Goal: Navigation & Orientation: Find specific page/section

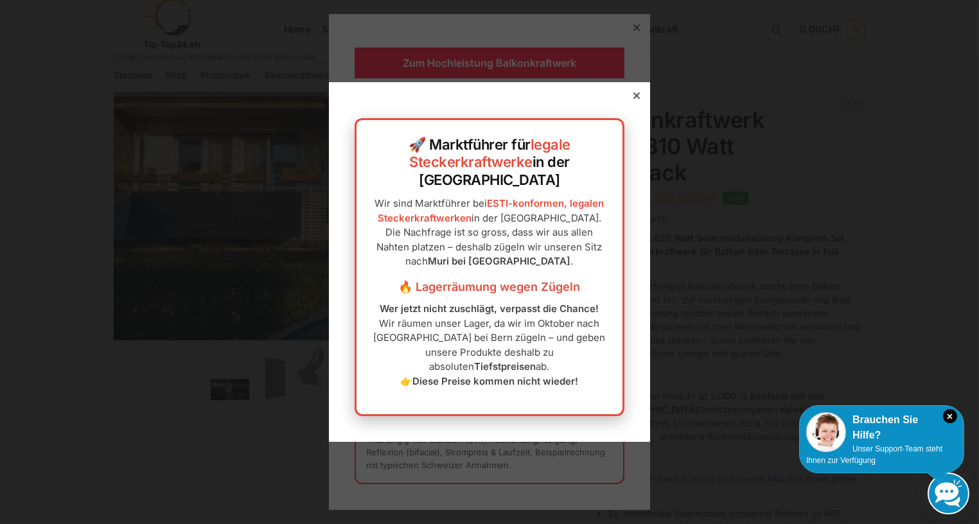
click at [633, 99] on icon at bounding box center [636, 95] width 6 height 6
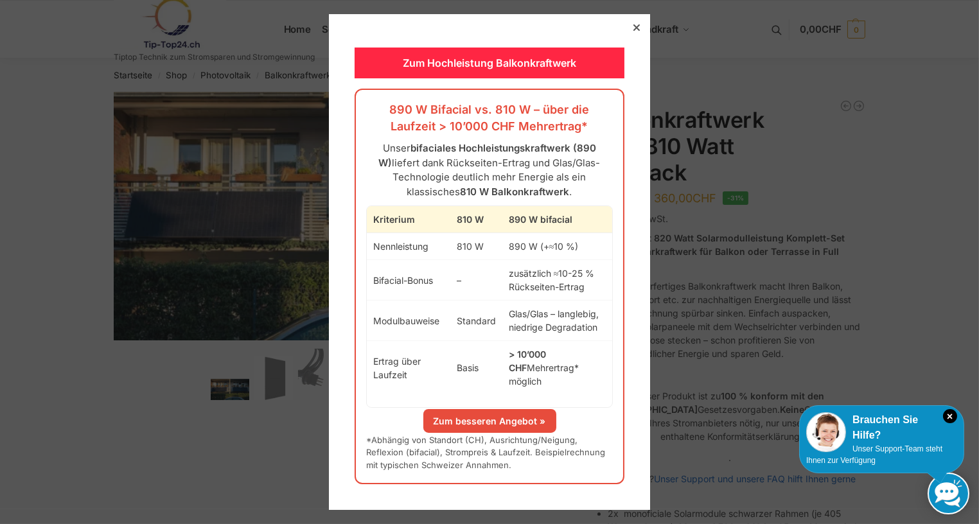
click at [633, 31] on icon at bounding box center [636, 27] width 6 height 6
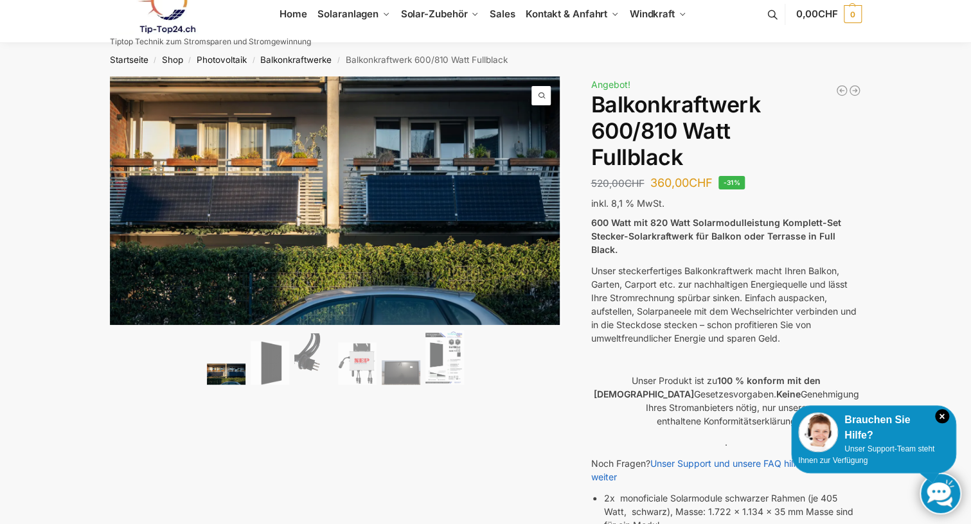
scroll to position [58, 0]
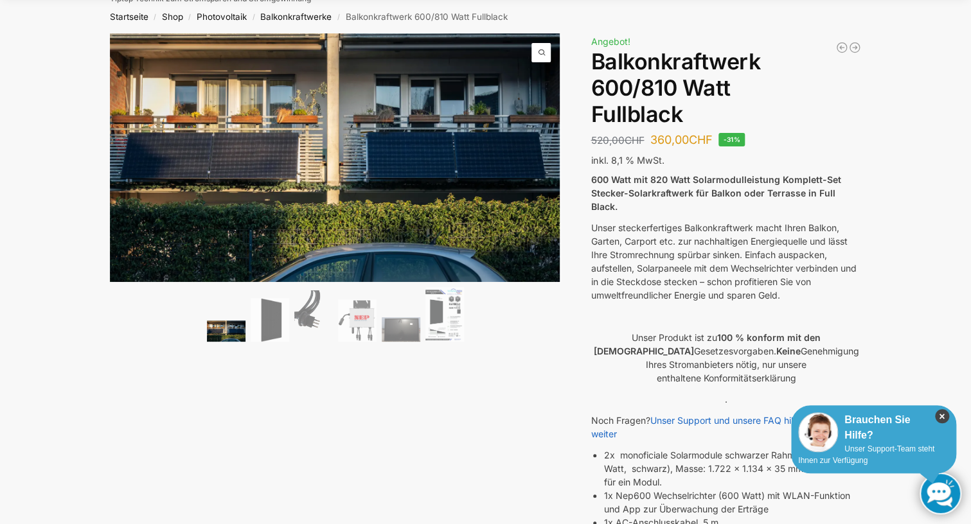
click at [943, 416] on icon "×" at bounding box center [942, 416] width 14 height 14
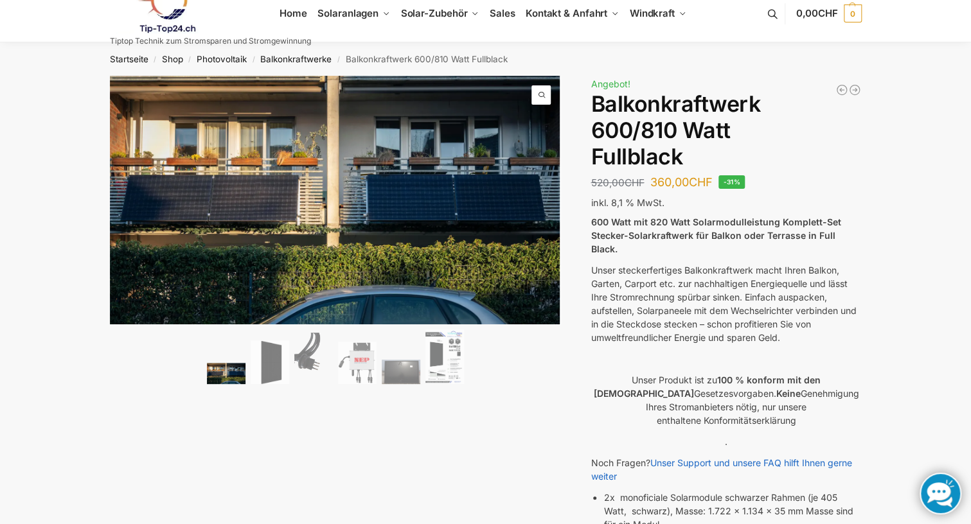
scroll to position [0, 0]
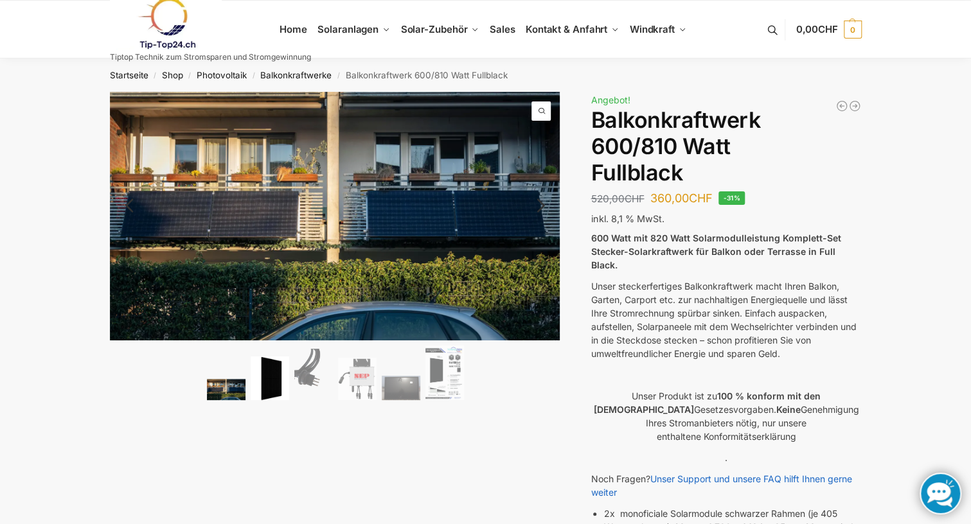
click at [281, 380] on img at bounding box center [270, 378] width 39 height 44
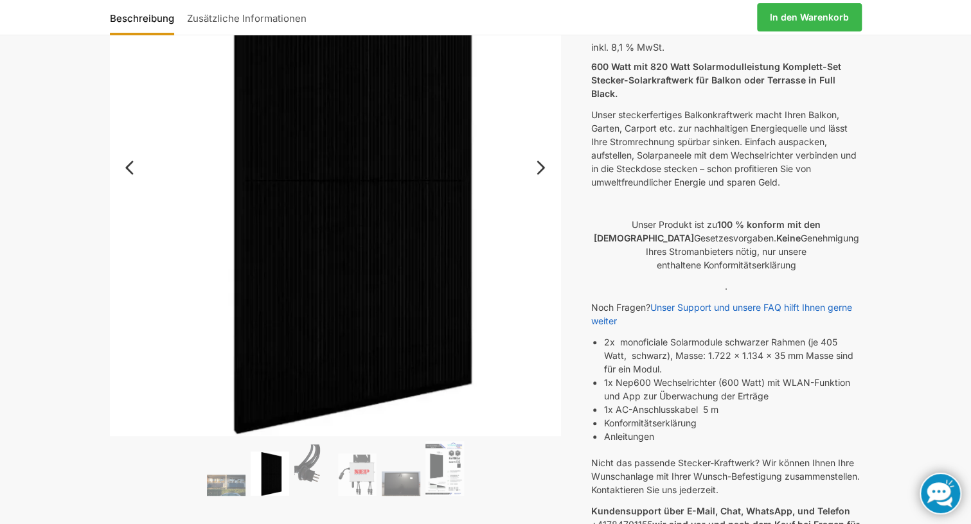
scroll to position [175, 0]
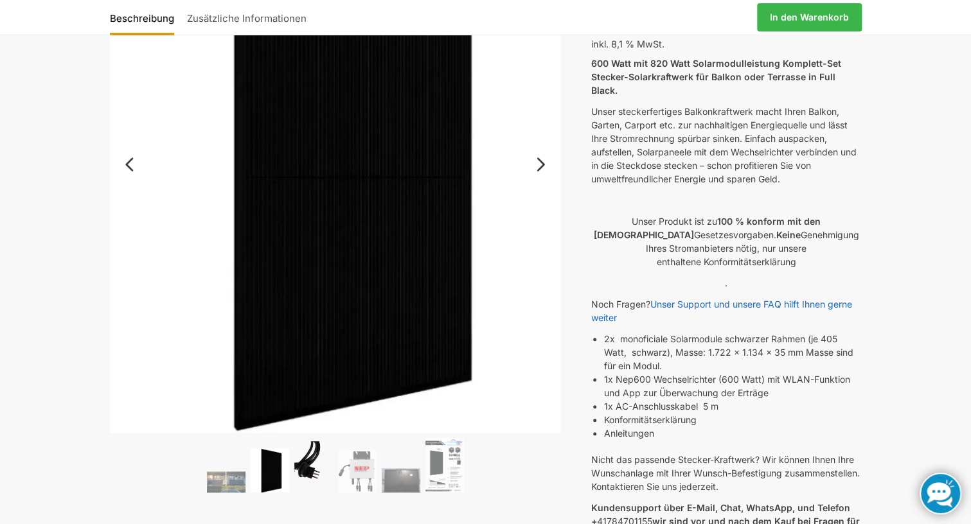
click at [308, 470] on img at bounding box center [313, 466] width 39 height 51
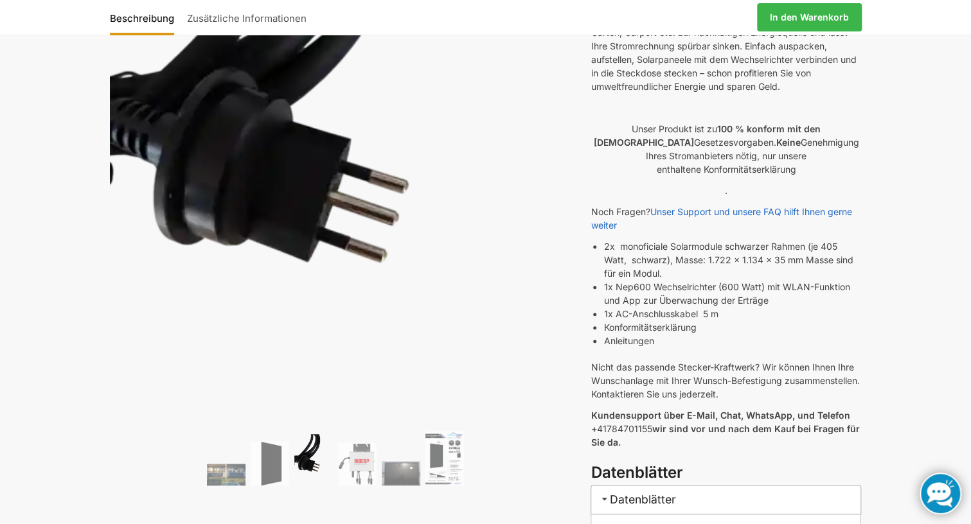
scroll to position [350, 0]
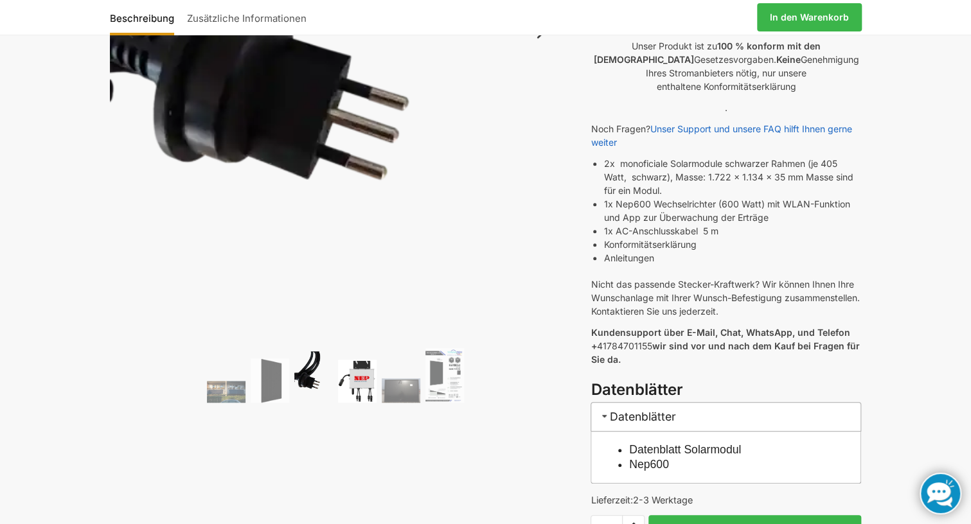
click at [356, 384] on img at bounding box center [357, 381] width 39 height 43
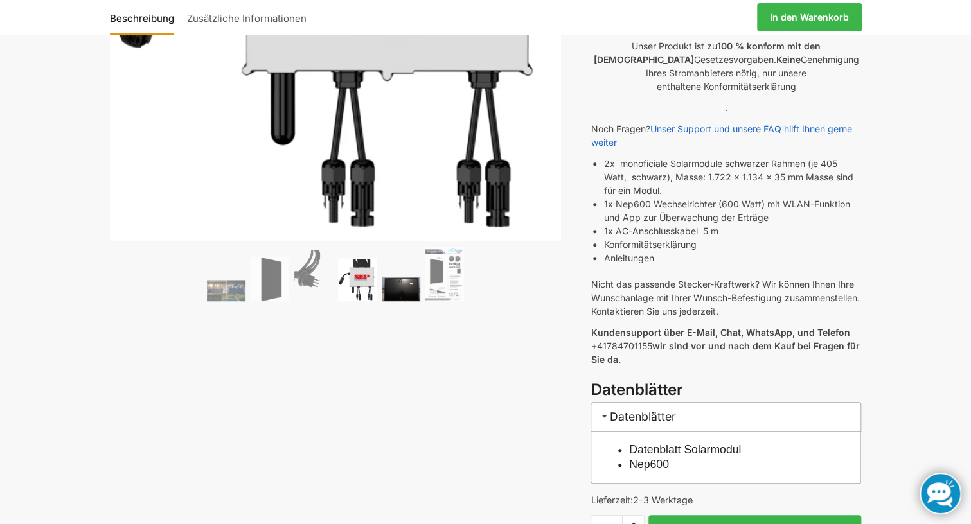
click at [400, 291] on img at bounding box center [401, 289] width 39 height 24
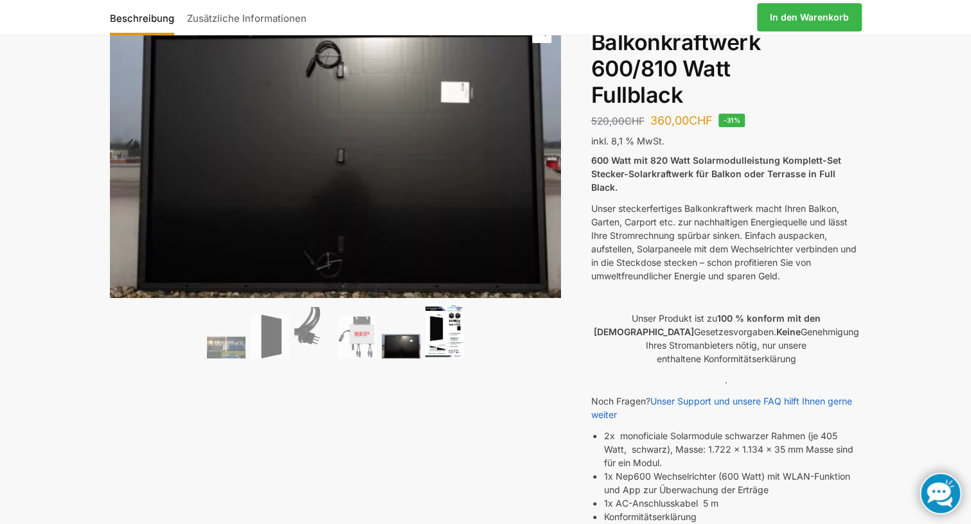
scroll to position [0, 0]
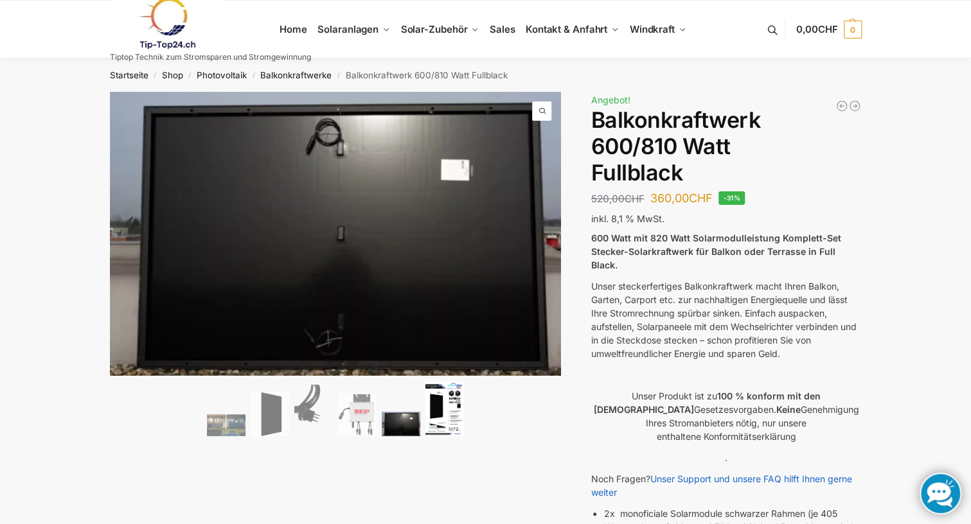
click at [436, 414] on img at bounding box center [444, 409] width 39 height 55
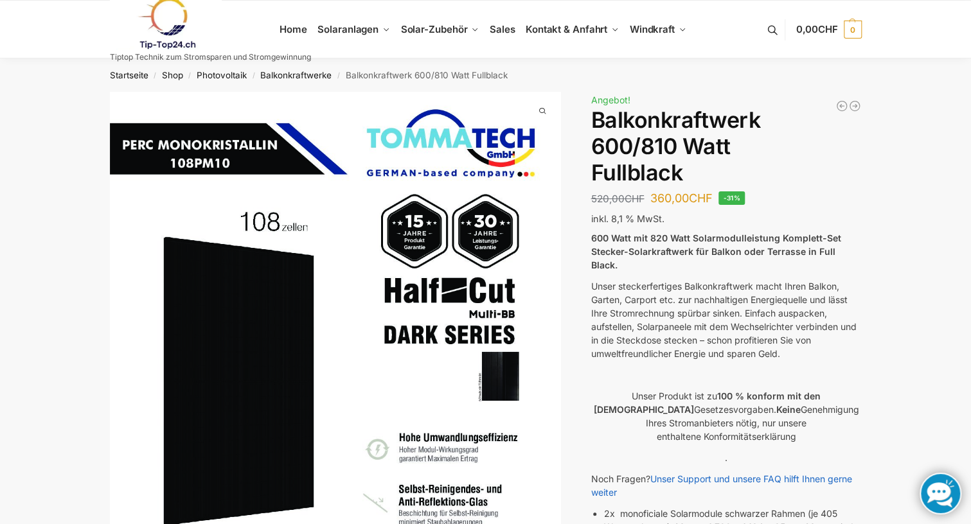
click at [288, 30] on link at bounding box center [210, 23] width 201 height 52
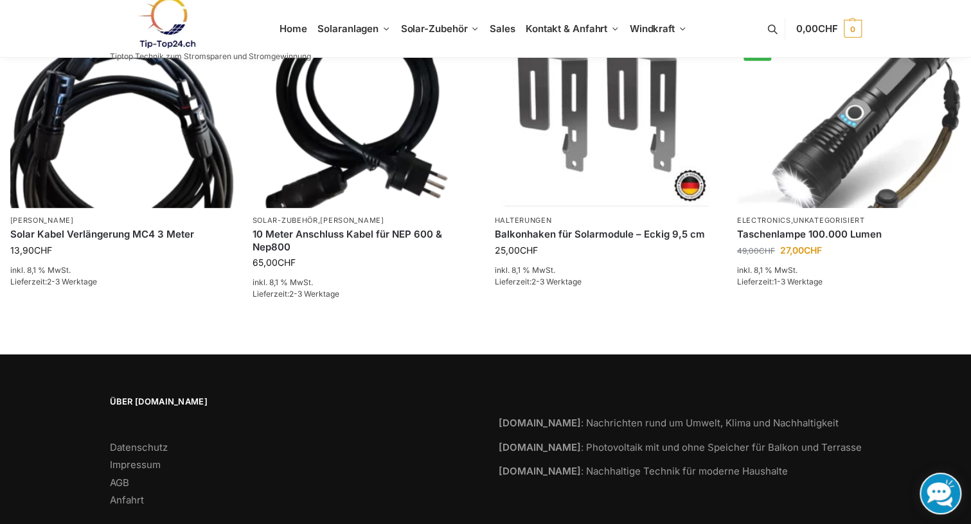
scroll to position [2021, 0]
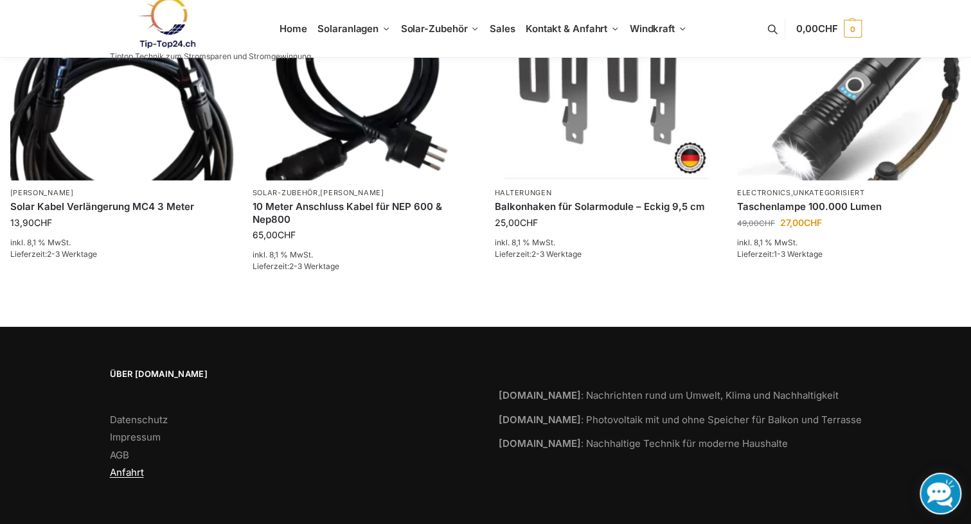
click at [128, 471] on link "Anfahrt" at bounding box center [127, 472] width 34 height 12
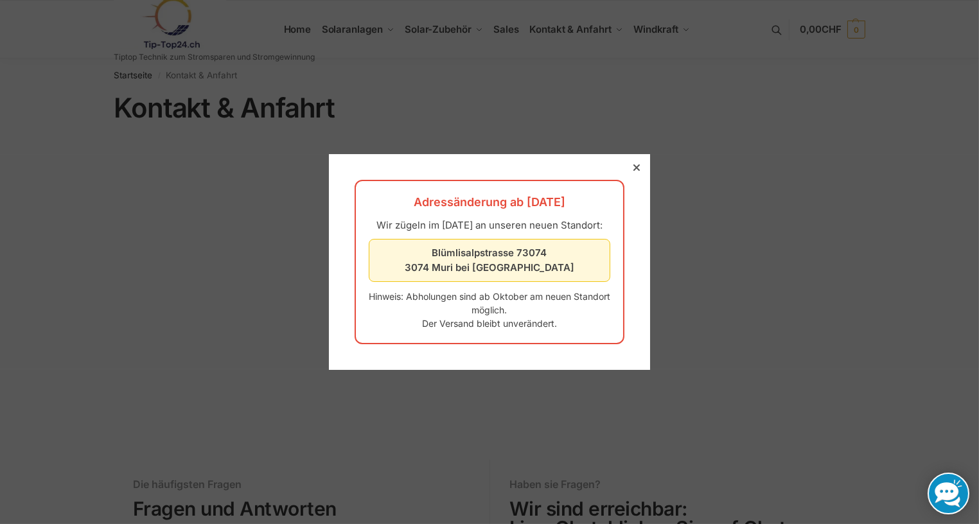
click at [633, 164] on icon at bounding box center [636, 167] width 6 height 6
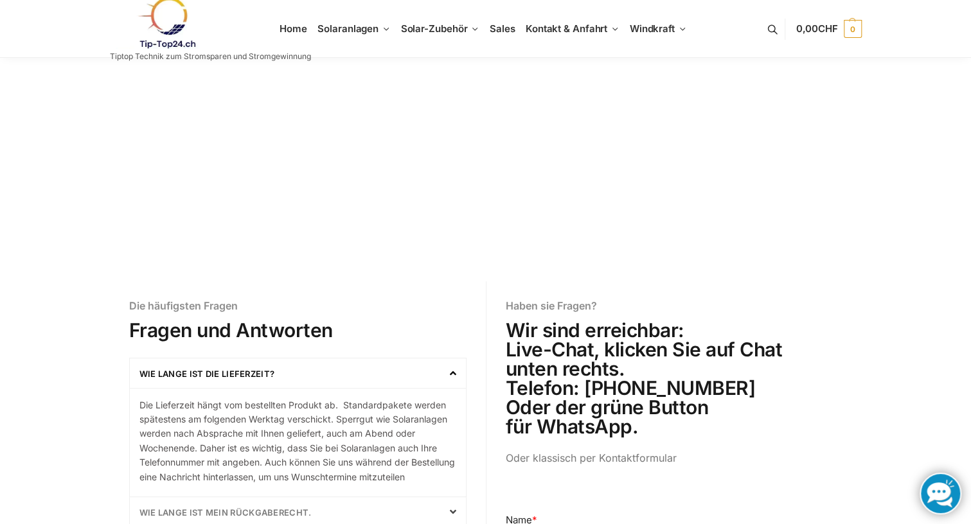
scroll to position [175, 0]
